Goal: Transaction & Acquisition: Download file/media

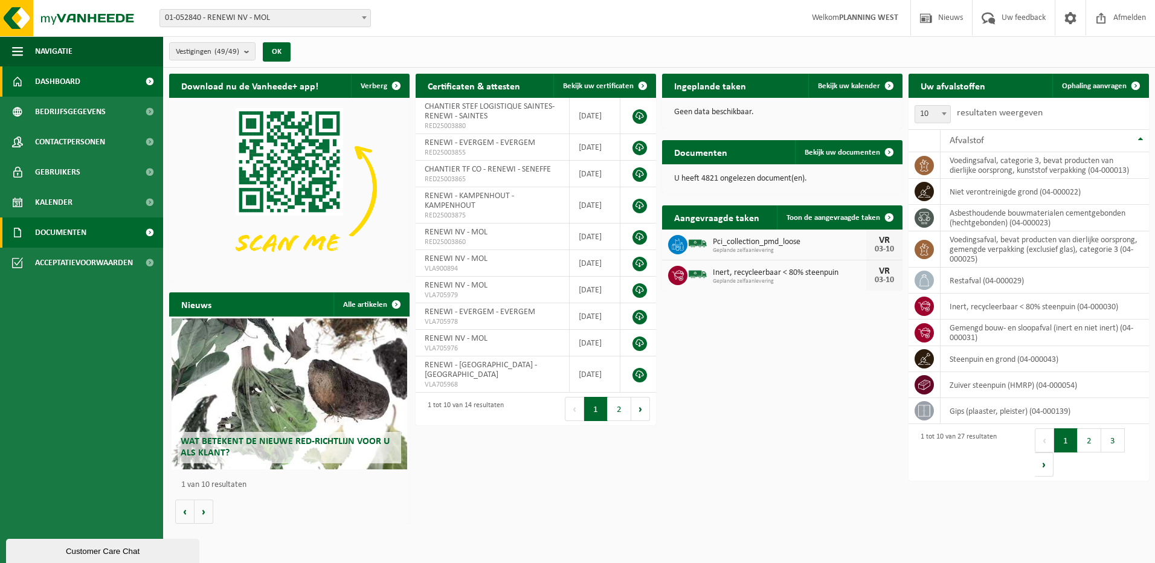
click at [69, 233] on span "Documenten" at bounding box center [60, 232] width 51 height 30
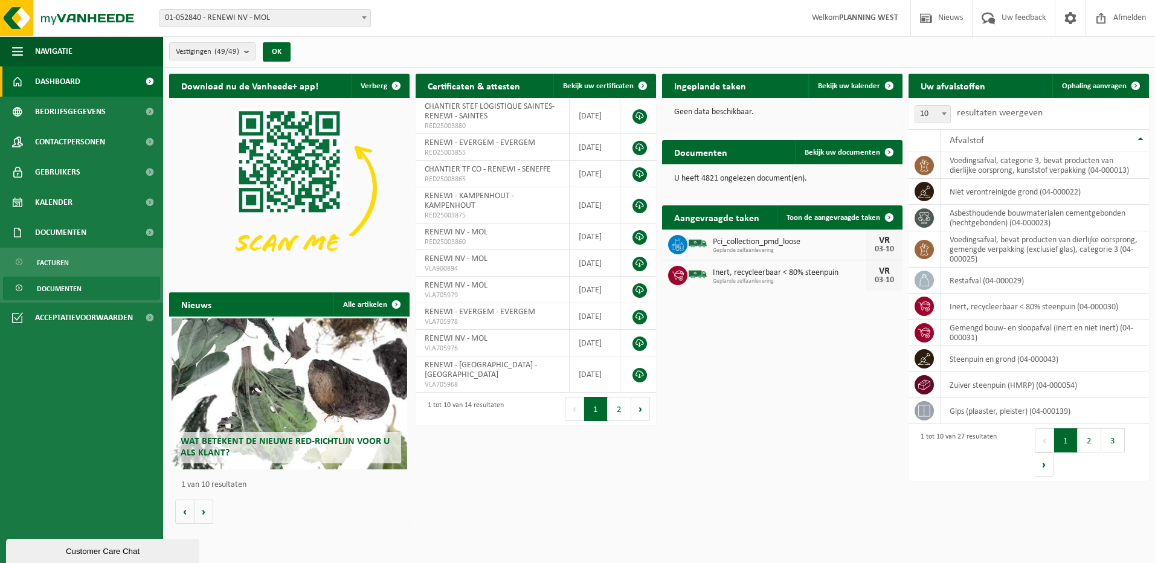
click at [65, 287] on span "Documenten" at bounding box center [59, 288] width 45 height 23
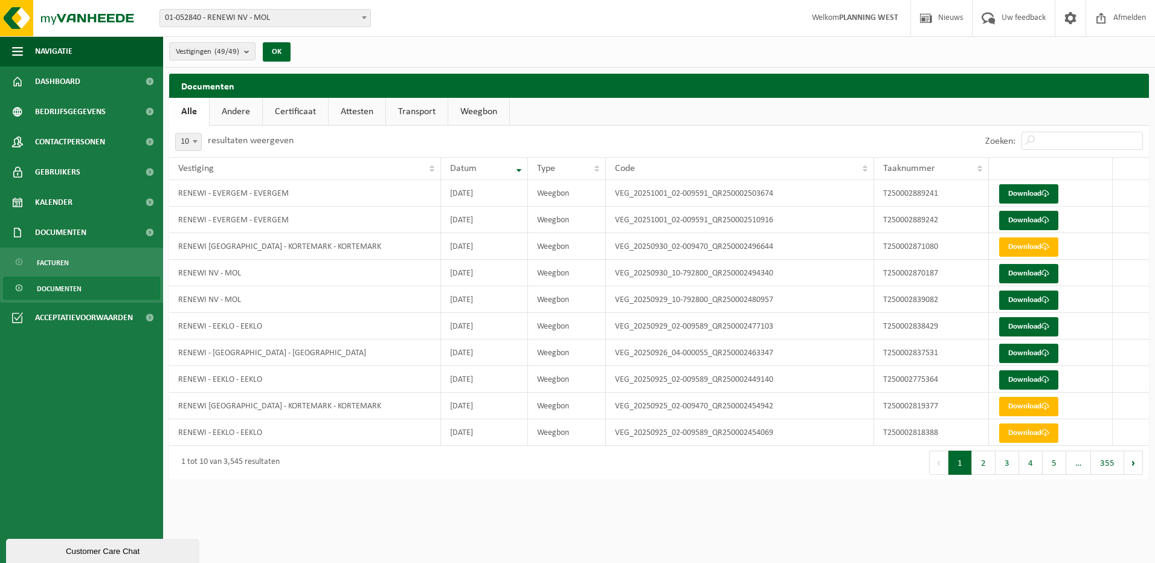
click at [479, 111] on link "Weegbon" at bounding box center [478, 112] width 61 height 28
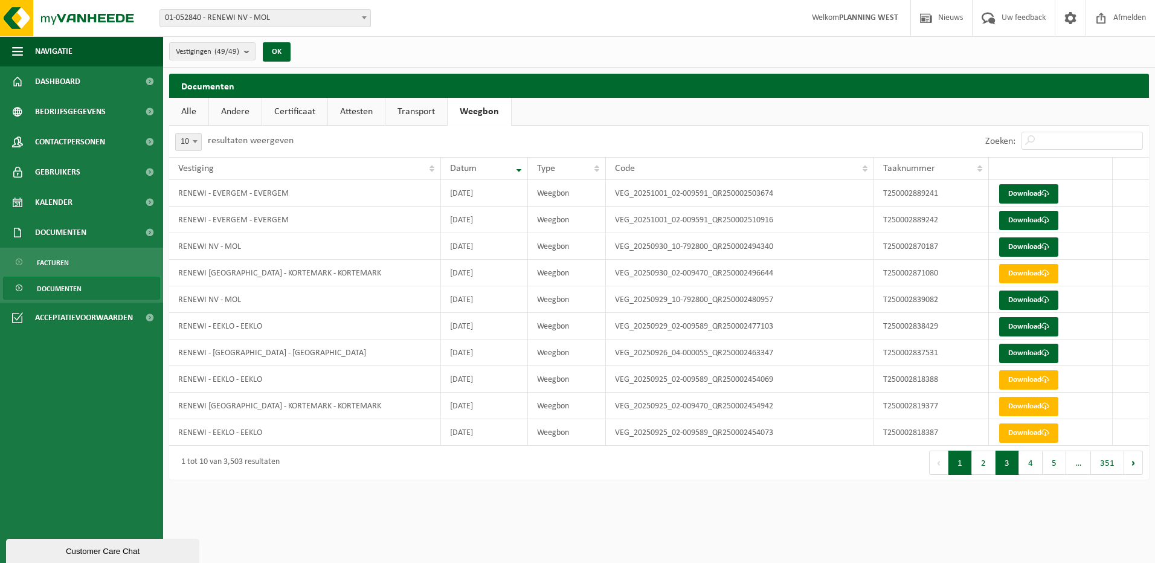
click at [1004, 464] on button "3" at bounding box center [1007, 463] width 24 height 24
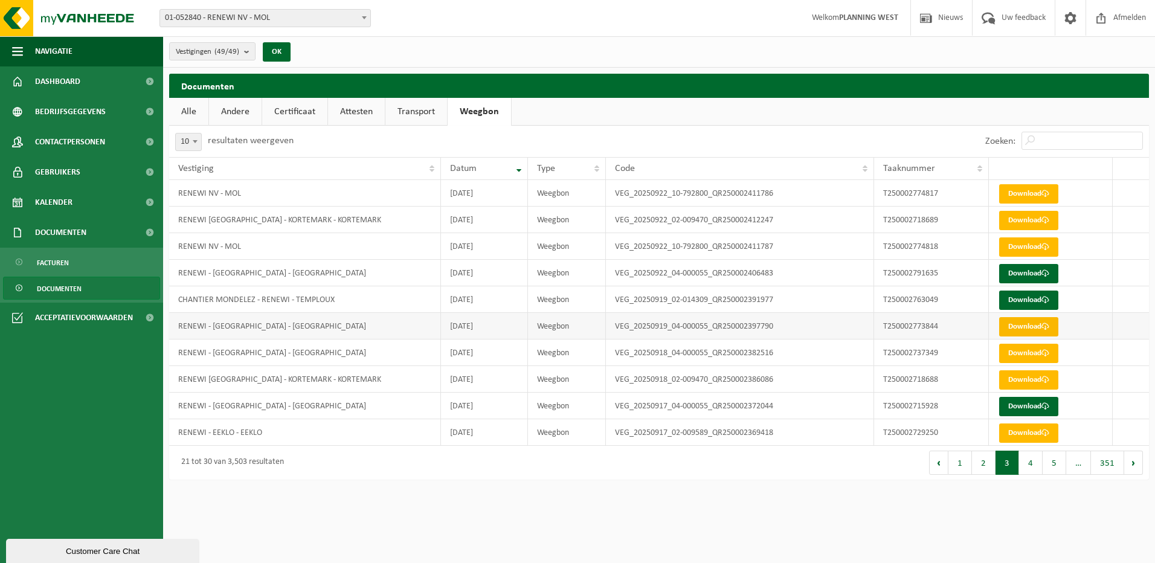
click at [1021, 329] on link "Download" at bounding box center [1028, 326] width 59 height 19
click at [1027, 270] on link "Download" at bounding box center [1028, 273] width 59 height 19
click at [992, 467] on button "2" at bounding box center [984, 463] width 24 height 24
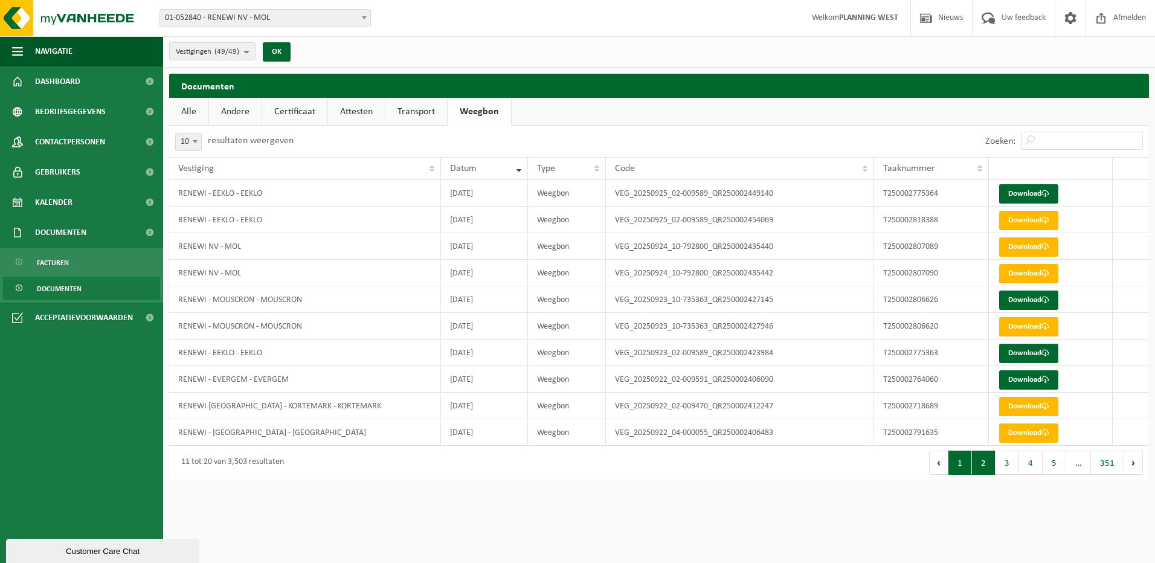
click at [966, 467] on button "1" at bounding box center [960, 463] width 24 height 24
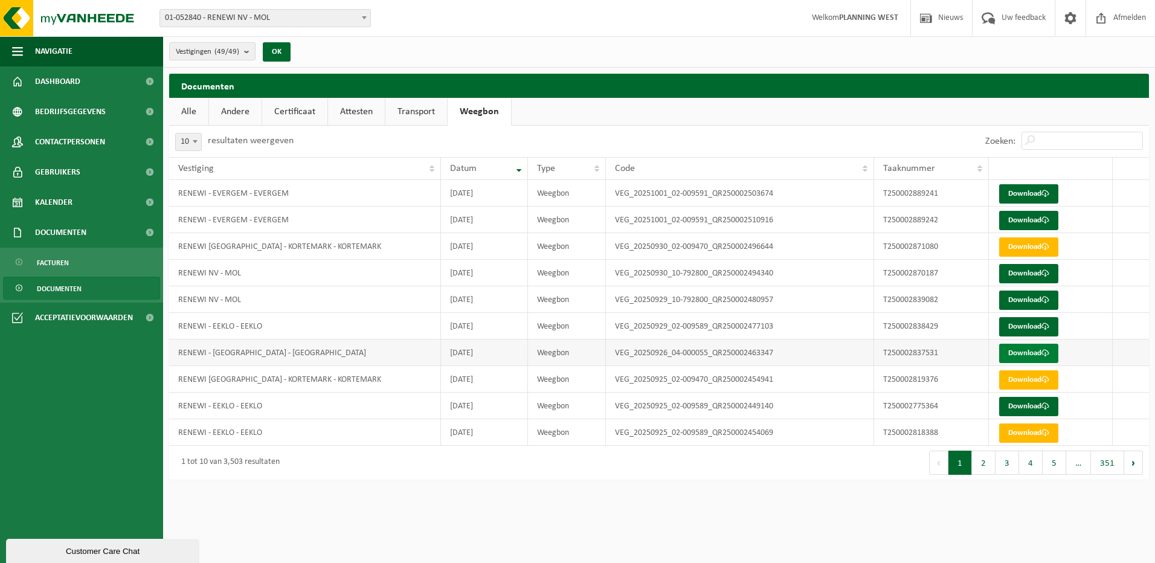
click at [1037, 352] on link "Download" at bounding box center [1028, 353] width 59 height 19
